Goal: Task Accomplishment & Management: Use online tool/utility

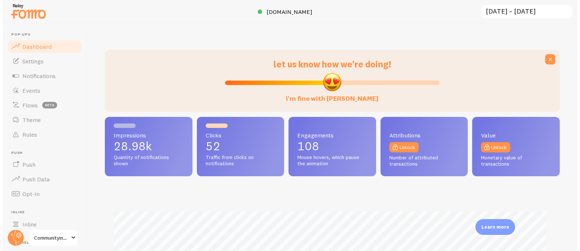
scroll to position [366662, 366400]
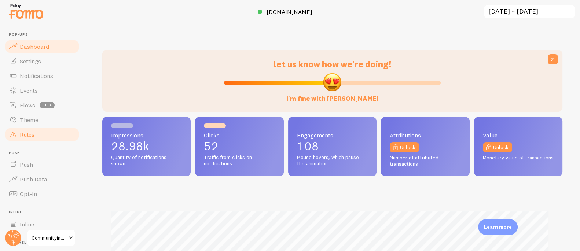
click at [29, 138] on span "Rules" at bounding box center [27, 134] width 15 height 7
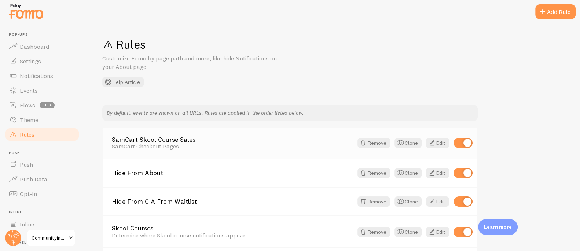
scroll to position [5, 0]
click at [181, 138] on link "SamCart Skool Course Sales" at bounding box center [232, 138] width 241 height 7
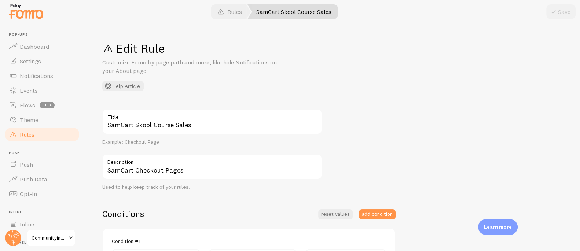
click at [27, 132] on span "Rules" at bounding box center [27, 134] width 15 height 7
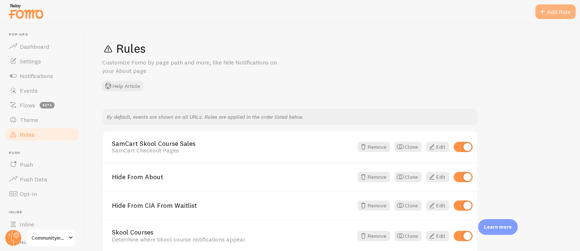
click at [557, 7] on div "Add Rule" at bounding box center [556, 11] width 40 height 15
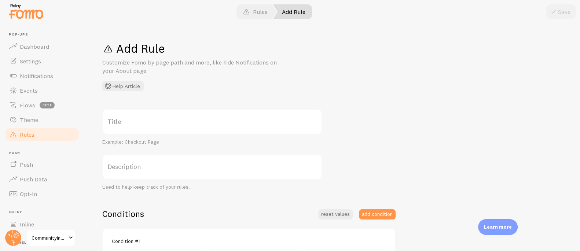
click at [181, 121] on label "Title" at bounding box center [212, 122] width 220 height 26
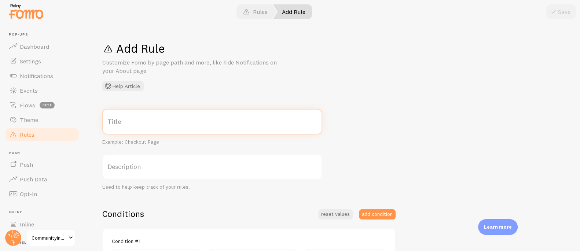
click at [181, 121] on input "Title" at bounding box center [212, 122] width 220 height 26
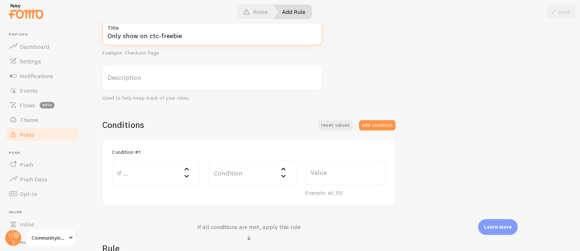
scroll to position [126, 0]
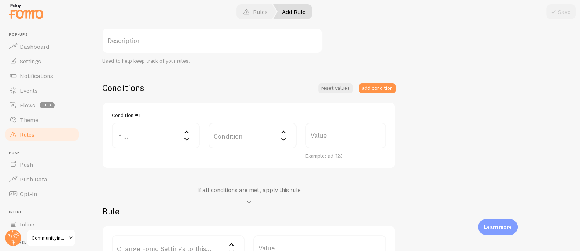
type input "Only show on ctc-freebie"
click at [153, 135] on label "If ..." at bounding box center [156, 136] width 88 height 26
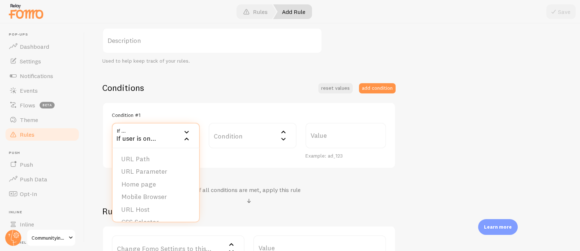
click at [151, 161] on li "URL Path" at bounding box center [156, 159] width 87 height 13
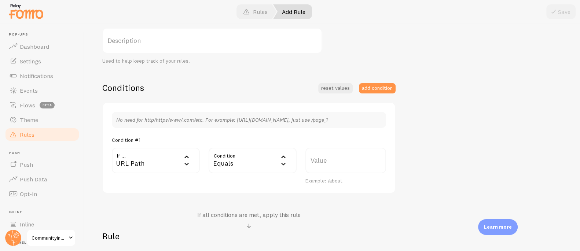
click at [237, 165] on div "Equals" at bounding box center [253, 161] width 88 height 26
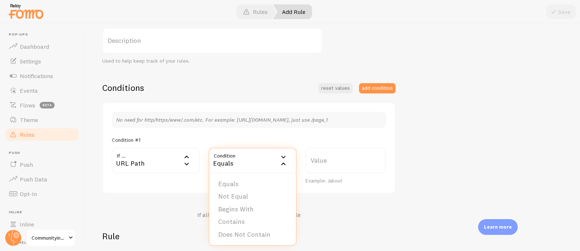
click at [246, 234] on li "Does Not Contain" at bounding box center [252, 235] width 87 height 13
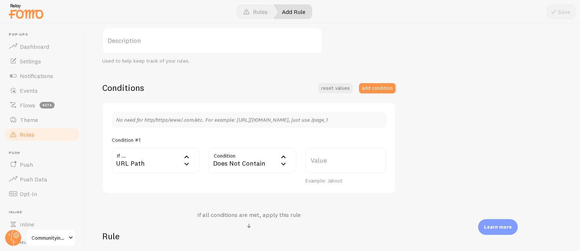
click at [318, 157] on label "Value" at bounding box center [346, 161] width 81 height 26
click at [318, 157] on input "Value" at bounding box center [346, 161] width 81 height 26
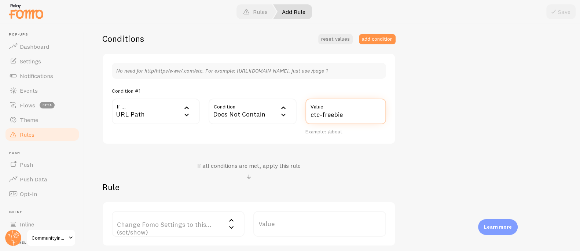
scroll to position [190, 0]
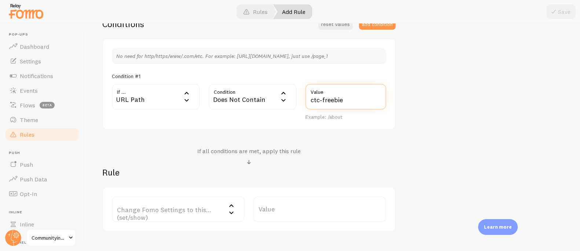
type input "ctc-freebie"
click at [166, 211] on label "Change Fomo Settings to this... (set/show)" at bounding box center [178, 210] width 133 height 26
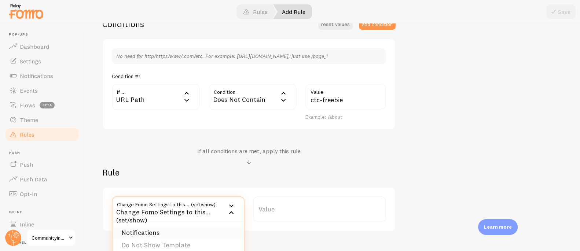
click at [161, 230] on li "Notifications" at bounding box center [178, 233] width 131 height 13
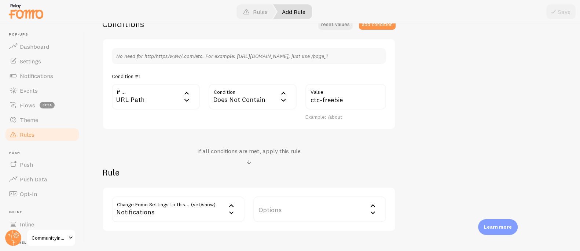
click at [264, 205] on label "Options" at bounding box center [319, 210] width 133 height 26
click at [282, 233] on li "Hide Fomo" at bounding box center [319, 233] width 131 height 13
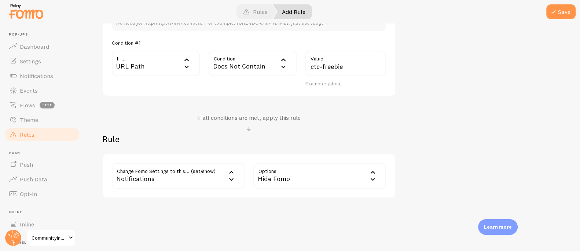
scroll to position [206, 0]
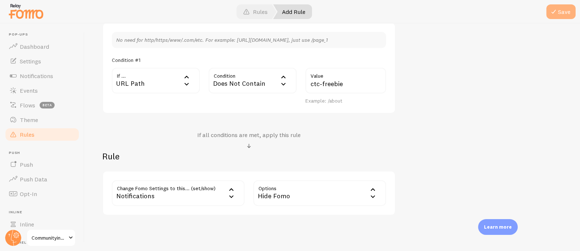
click at [557, 12] on span at bounding box center [554, 11] width 9 height 9
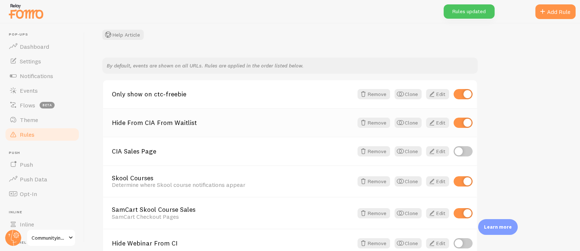
scroll to position [56, 0]
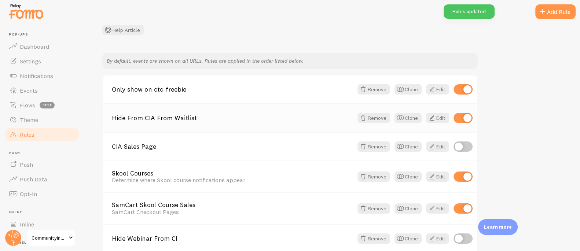
click at [461, 118] on input "checkbox" at bounding box center [463, 118] width 19 height 10
checkbox input "false"
click at [462, 176] on input "checkbox" at bounding box center [463, 177] width 19 height 10
checkbox input "false"
click at [467, 207] on input "checkbox" at bounding box center [463, 209] width 19 height 10
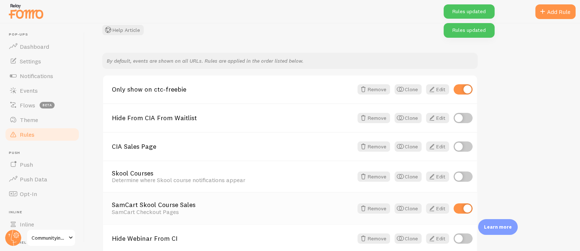
checkbox input "false"
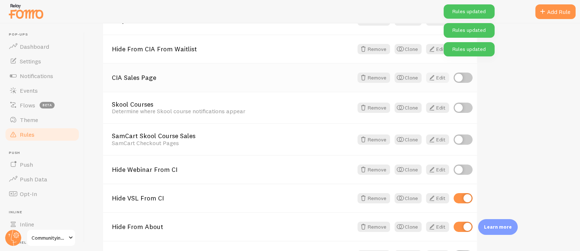
scroll to position [151, 0]
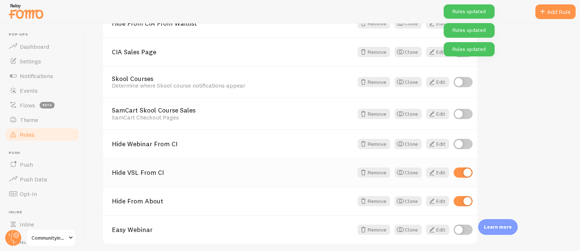
click at [461, 170] on input "checkbox" at bounding box center [463, 173] width 19 height 10
checkbox input "false"
click at [464, 206] on div "Hide From About Remove Clone Edit" at bounding box center [290, 201] width 374 height 29
click at [463, 203] on input "checkbox" at bounding box center [463, 201] width 19 height 10
checkbox input "false"
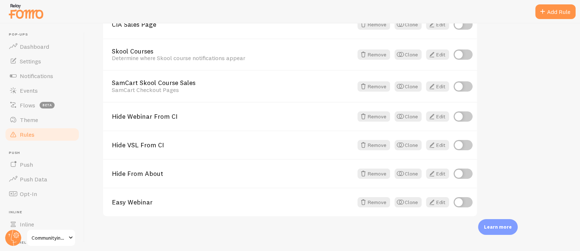
scroll to position [0, 0]
